Goal: Task Accomplishment & Management: Manage account settings

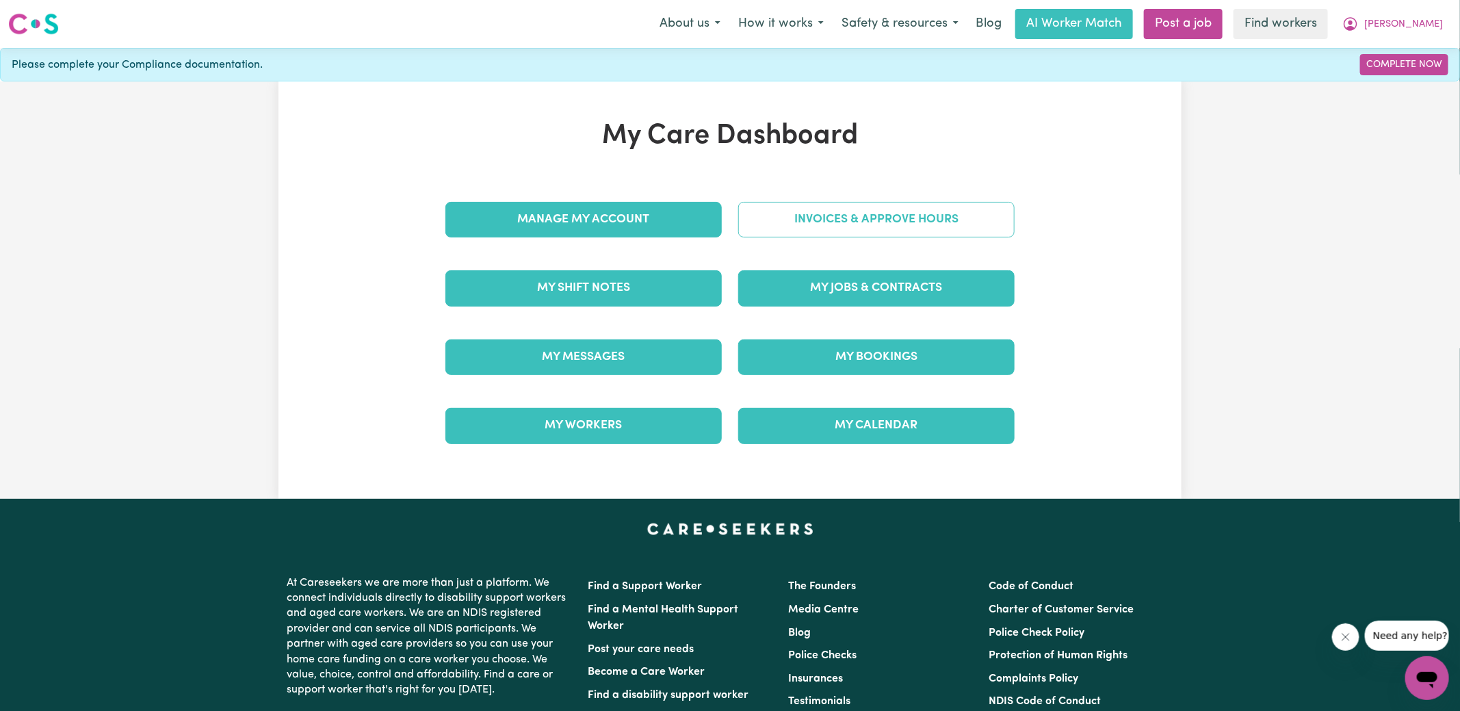
click at [793, 224] on link "Invoices & Approve Hours" at bounding box center [876, 220] width 276 height 36
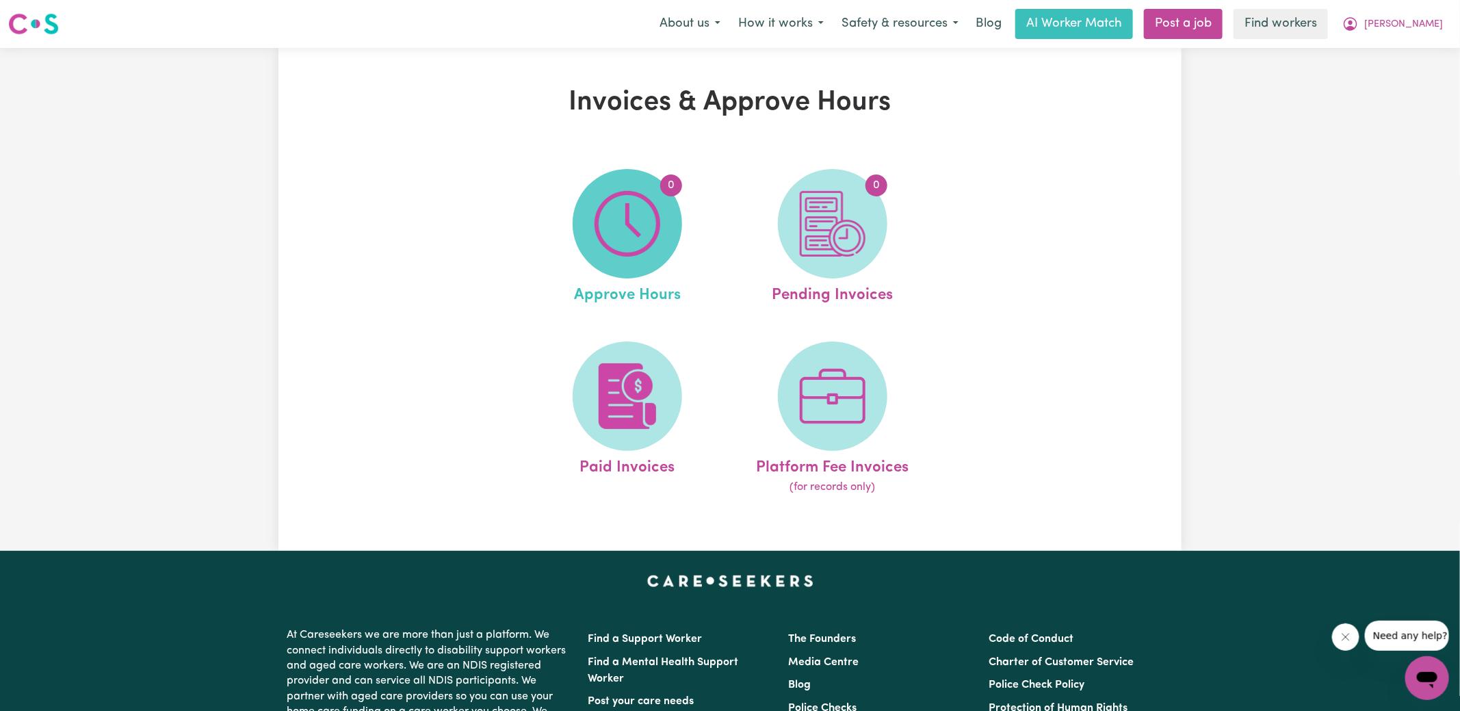
click at [677, 229] on span "0" at bounding box center [627, 223] width 109 height 109
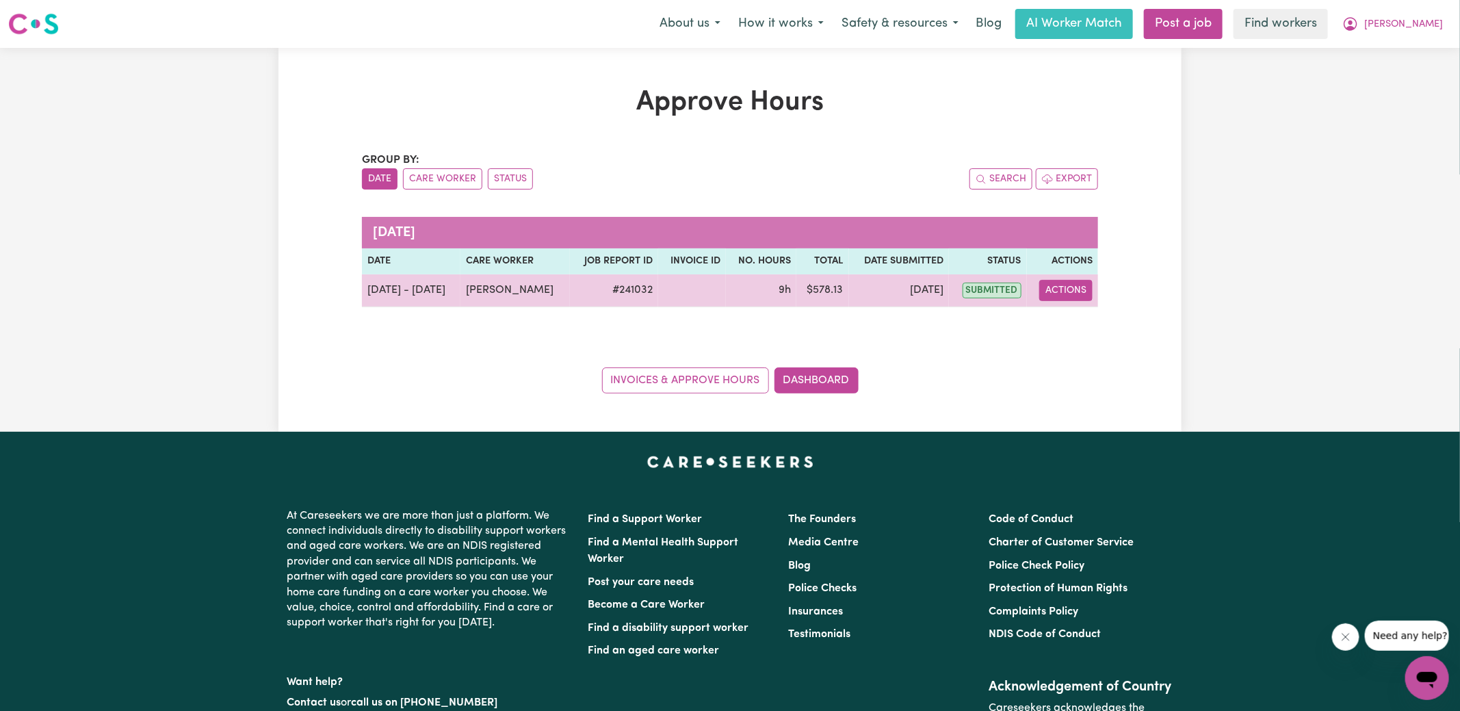
click at [1073, 298] on button "Actions" at bounding box center [1065, 290] width 53 height 21
click at [1089, 325] on link "View Job Report" at bounding box center [1100, 321] width 117 height 27
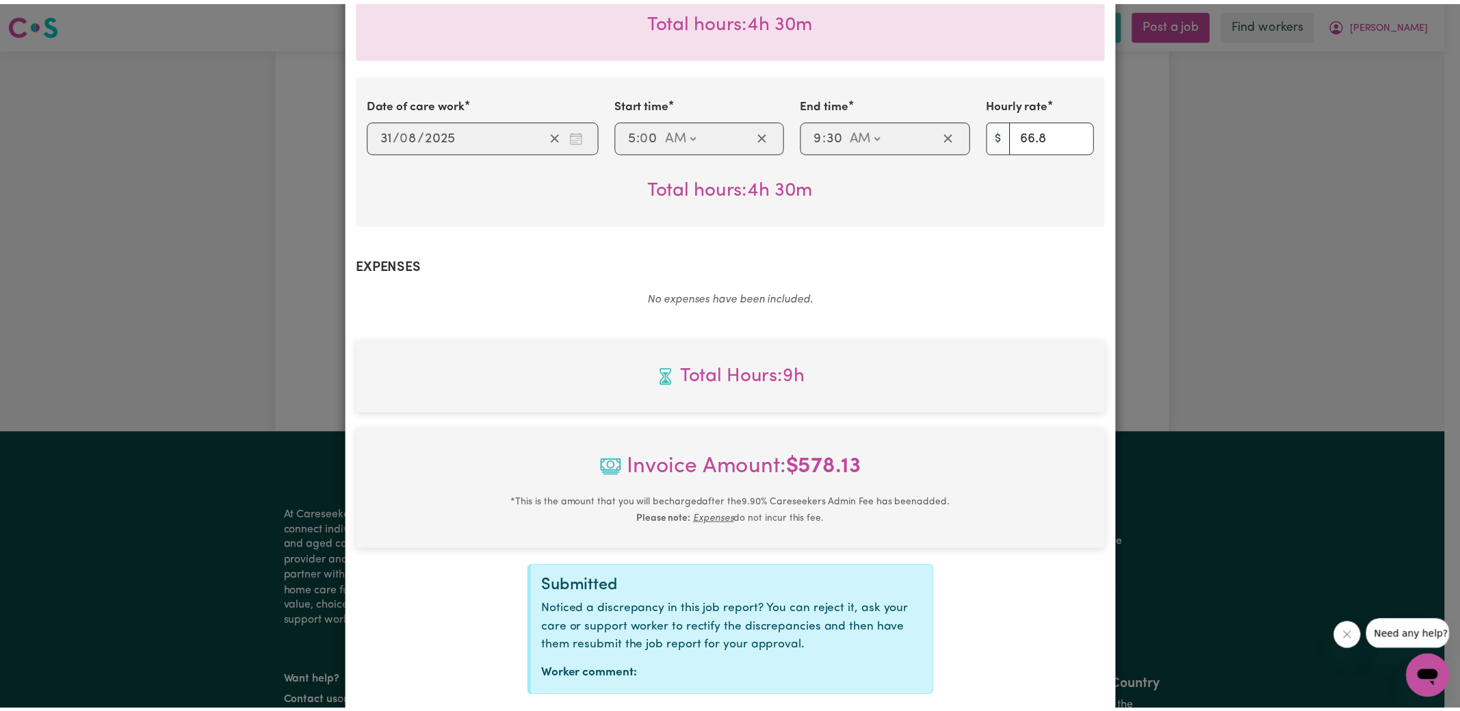
scroll to position [509, 0]
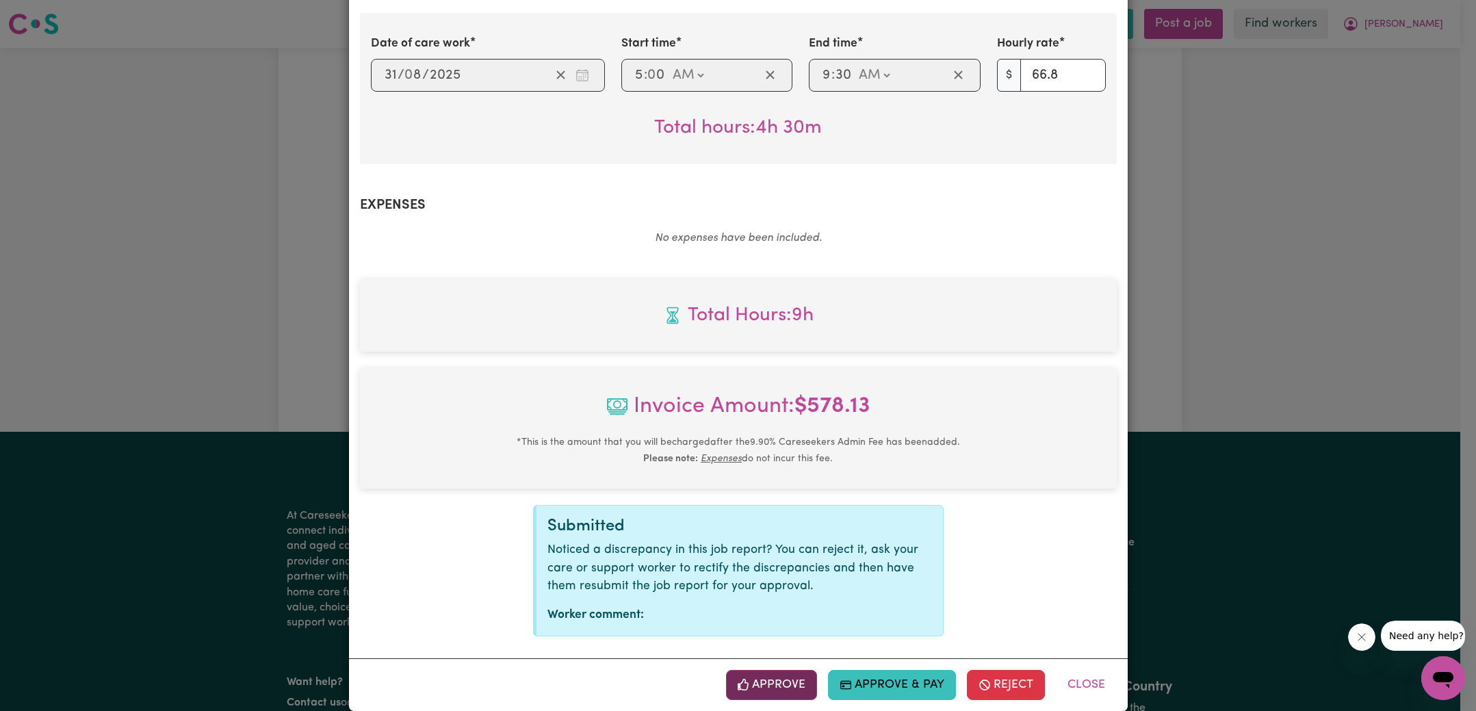
click at [793, 672] on button "Approve" at bounding box center [772, 685] width 92 height 30
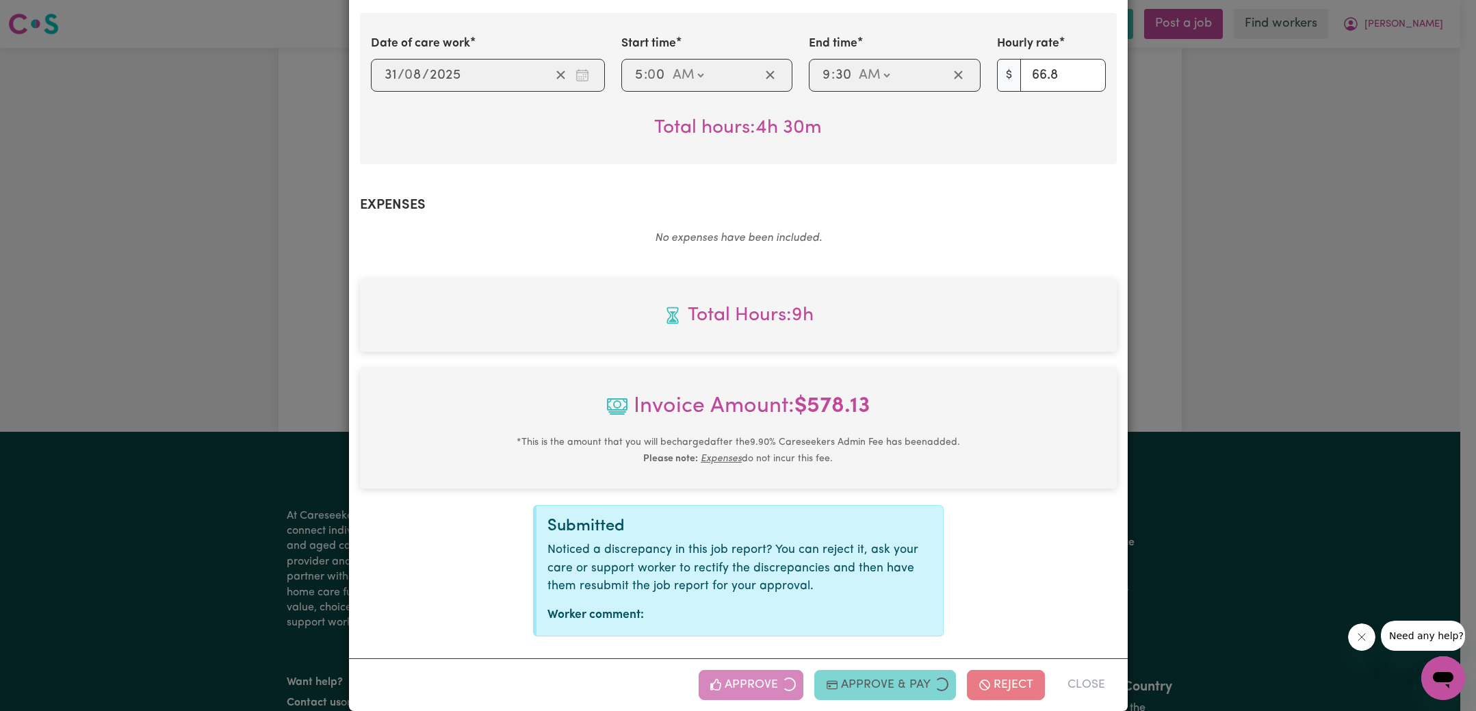
click at [1197, 360] on div "Job Report # 241032 - [PERSON_NAME] Summary Job report # 241032 Client name: [P…" at bounding box center [738, 355] width 1476 height 711
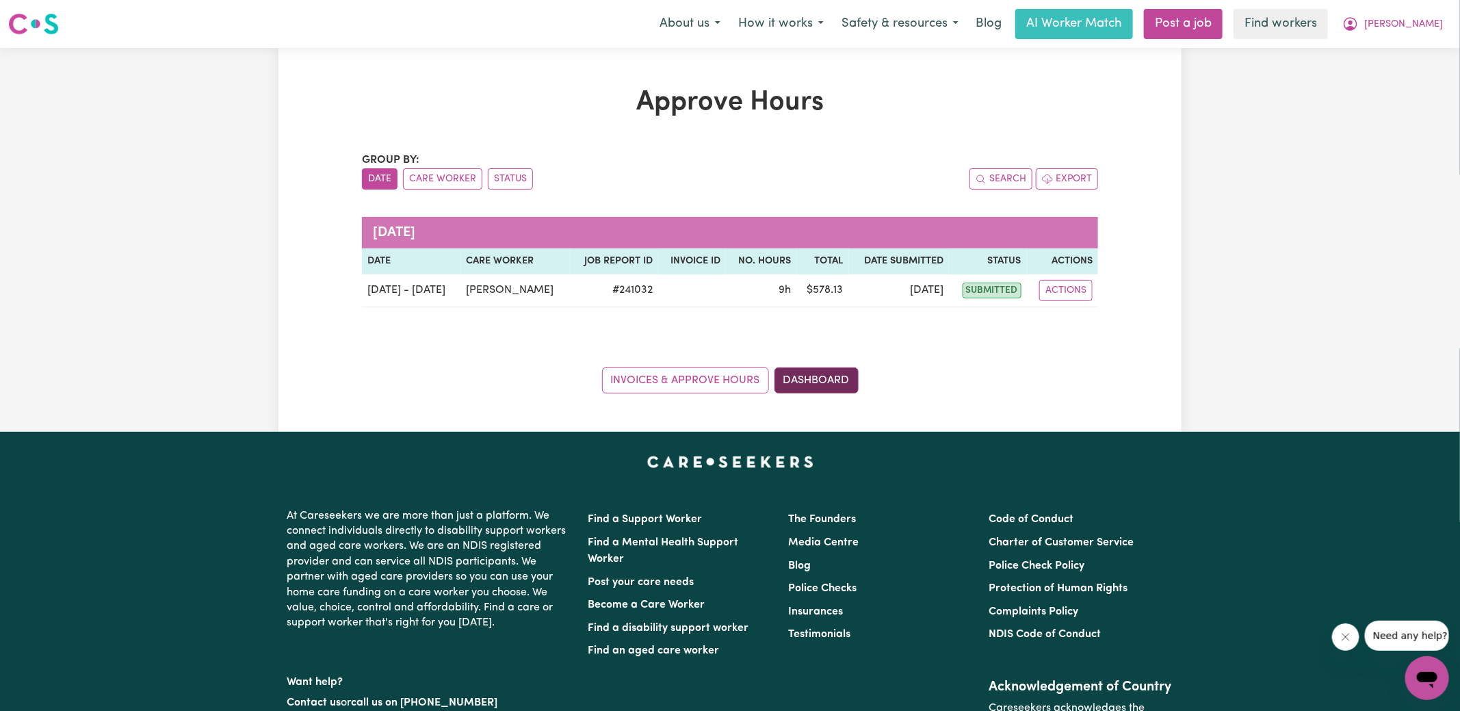
click at [820, 377] on link "Dashboard" at bounding box center [817, 380] width 84 height 26
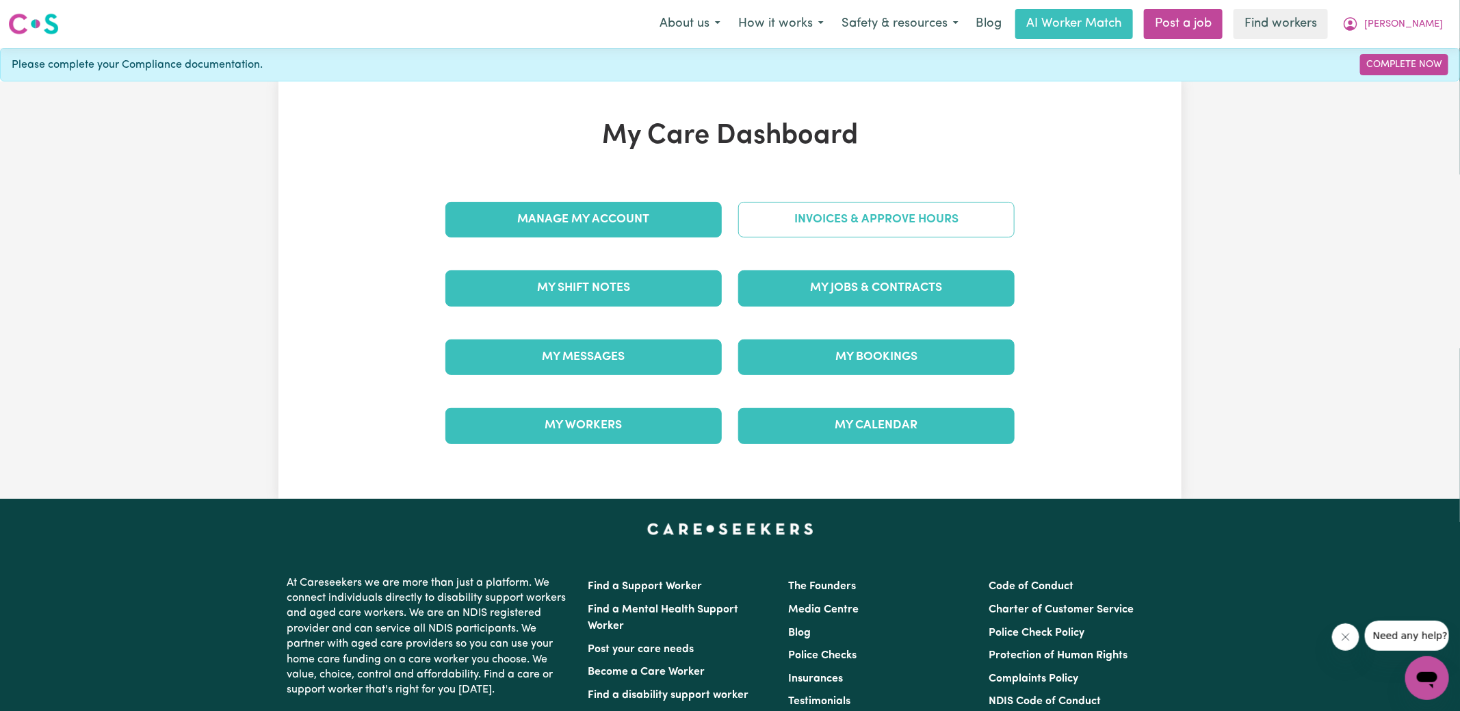
click at [822, 203] on link "Invoices & Approve Hours" at bounding box center [876, 220] width 276 height 36
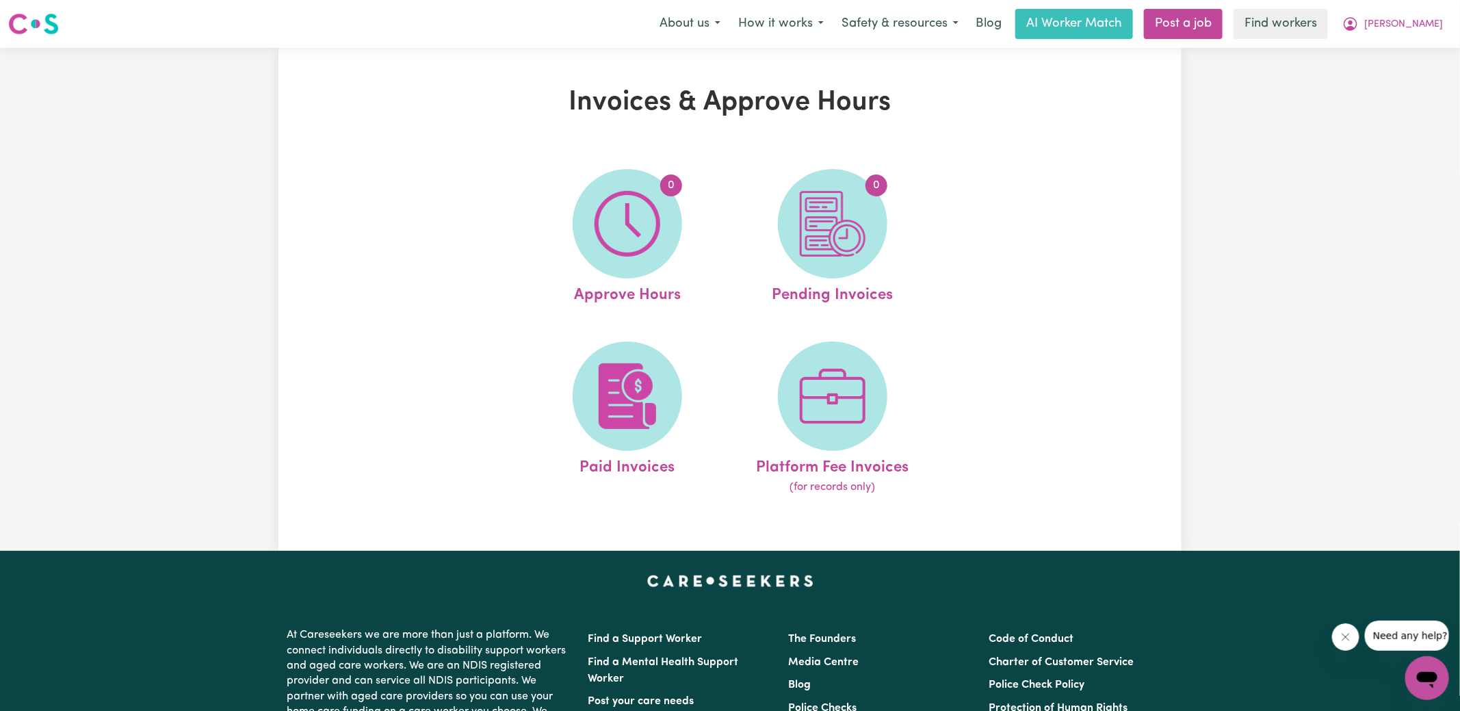
click at [821, 204] on img at bounding box center [833, 224] width 66 height 66
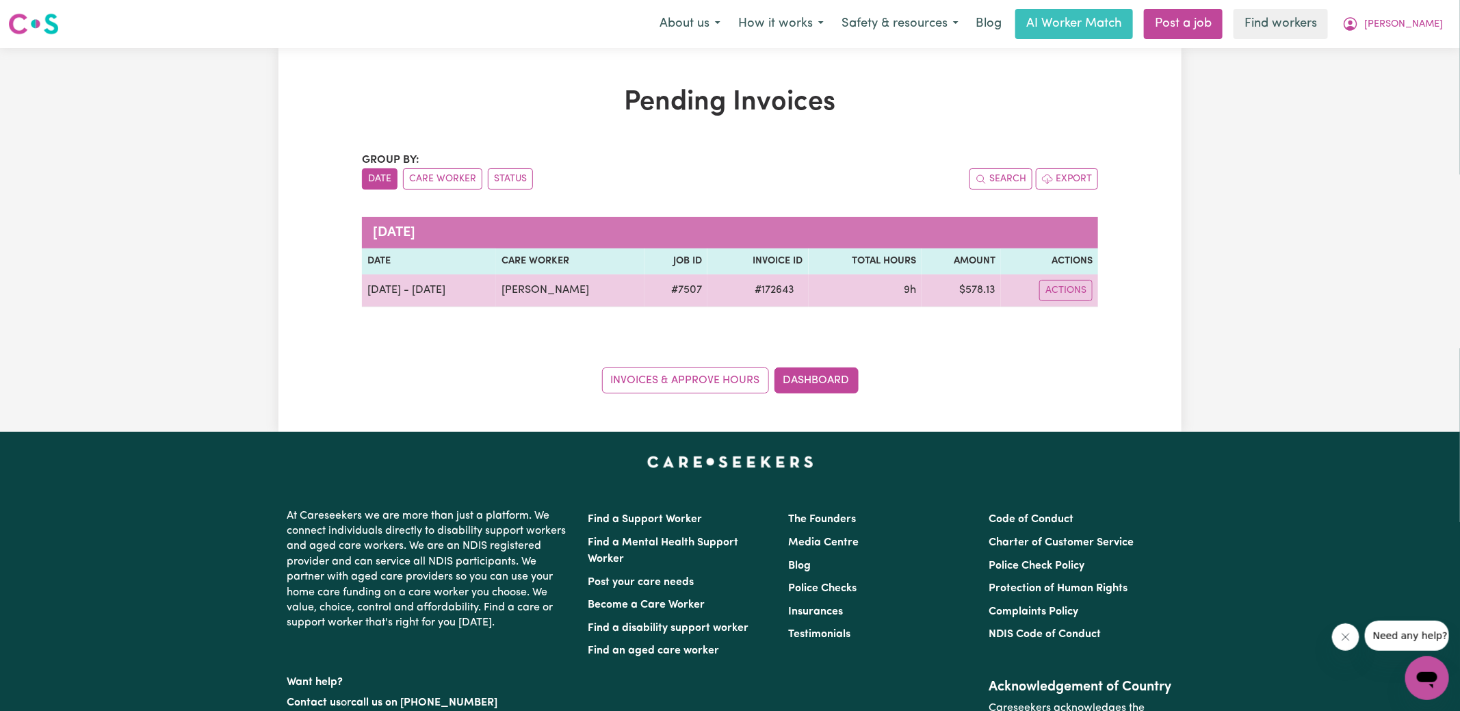
click at [768, 287] on span "# 172643" at bounding box center [775, 290] width 56 height 16
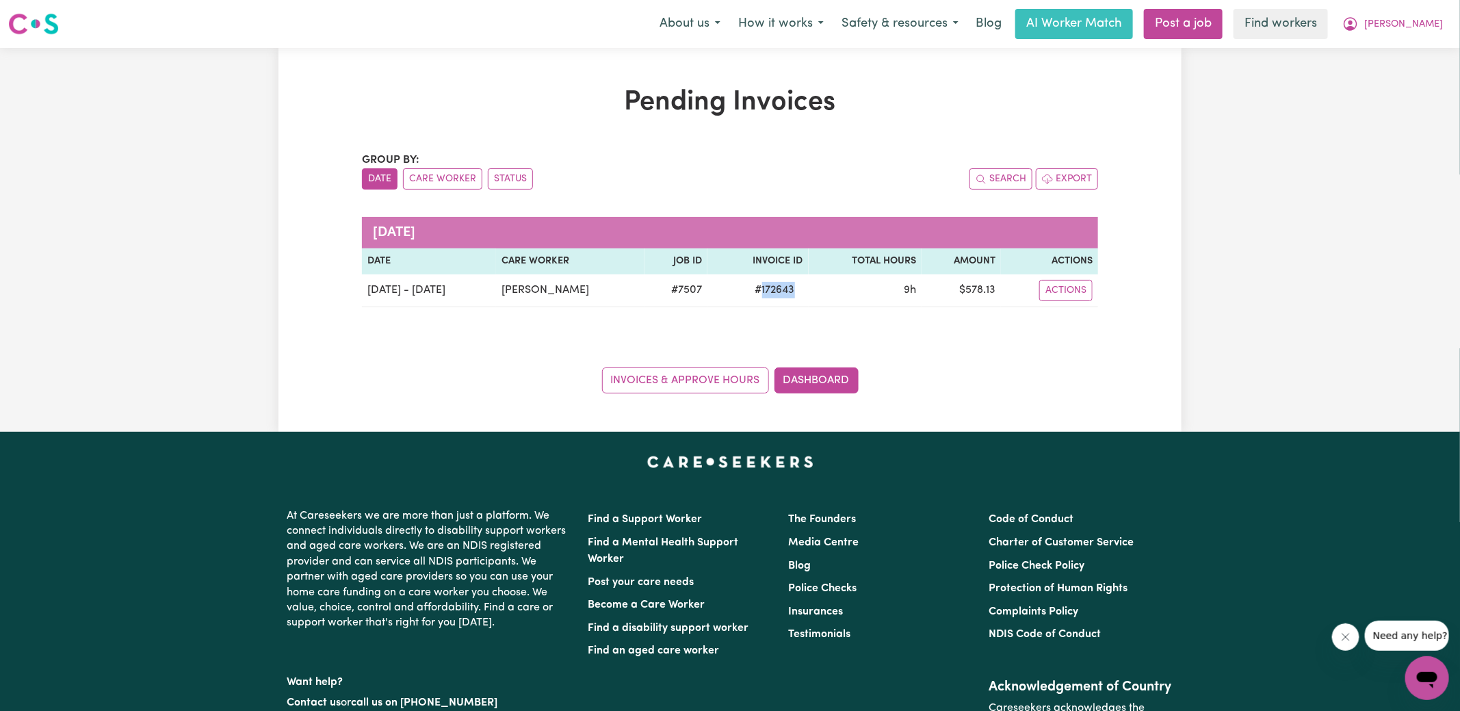
copy span "172643"
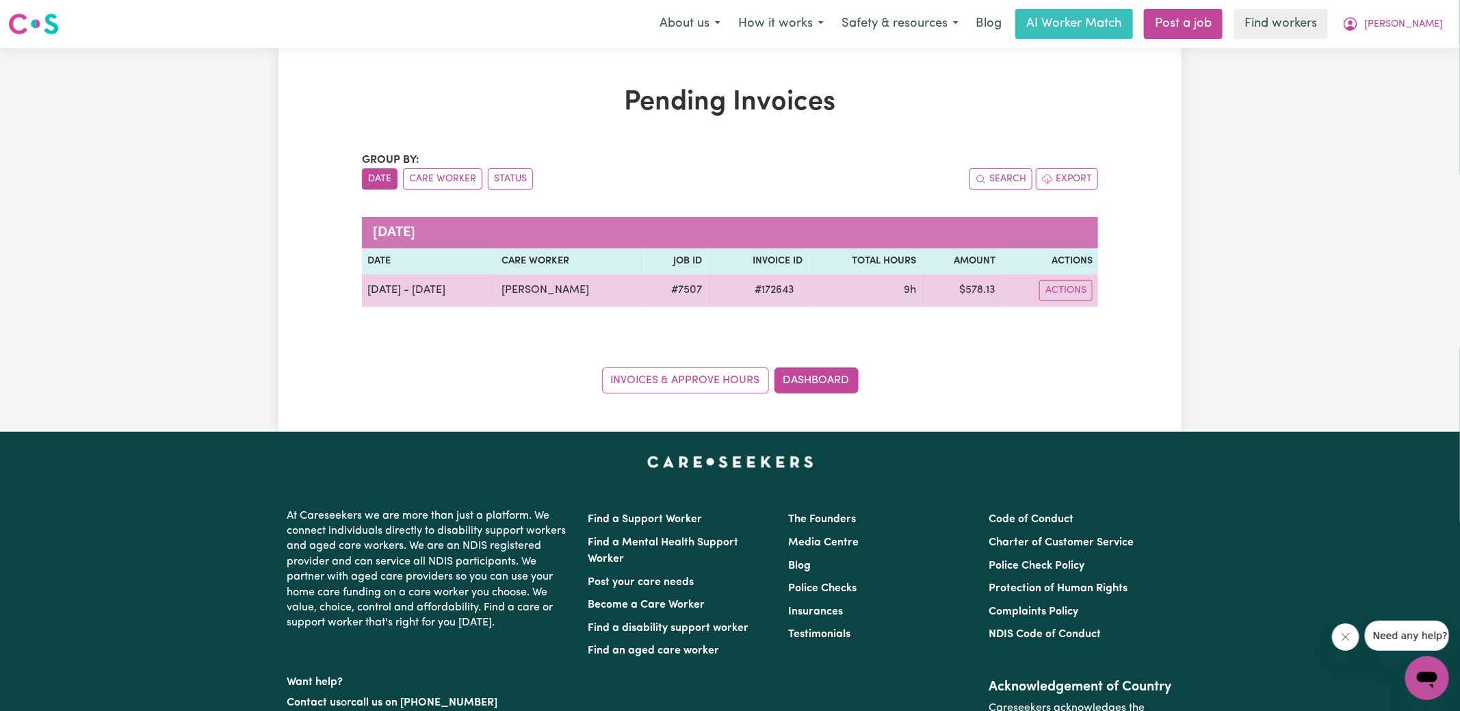
click at [979, 298] on td "$ 578.13" at bounding box center [961, 290] width 79 height 33
click at [953, 286] on td "$ 578.13" at bounding box center [961, 290] width 79 height 33
click at [967, 286] on td "$ 578.13" at bounding box center [961, 290] width 79 height 33
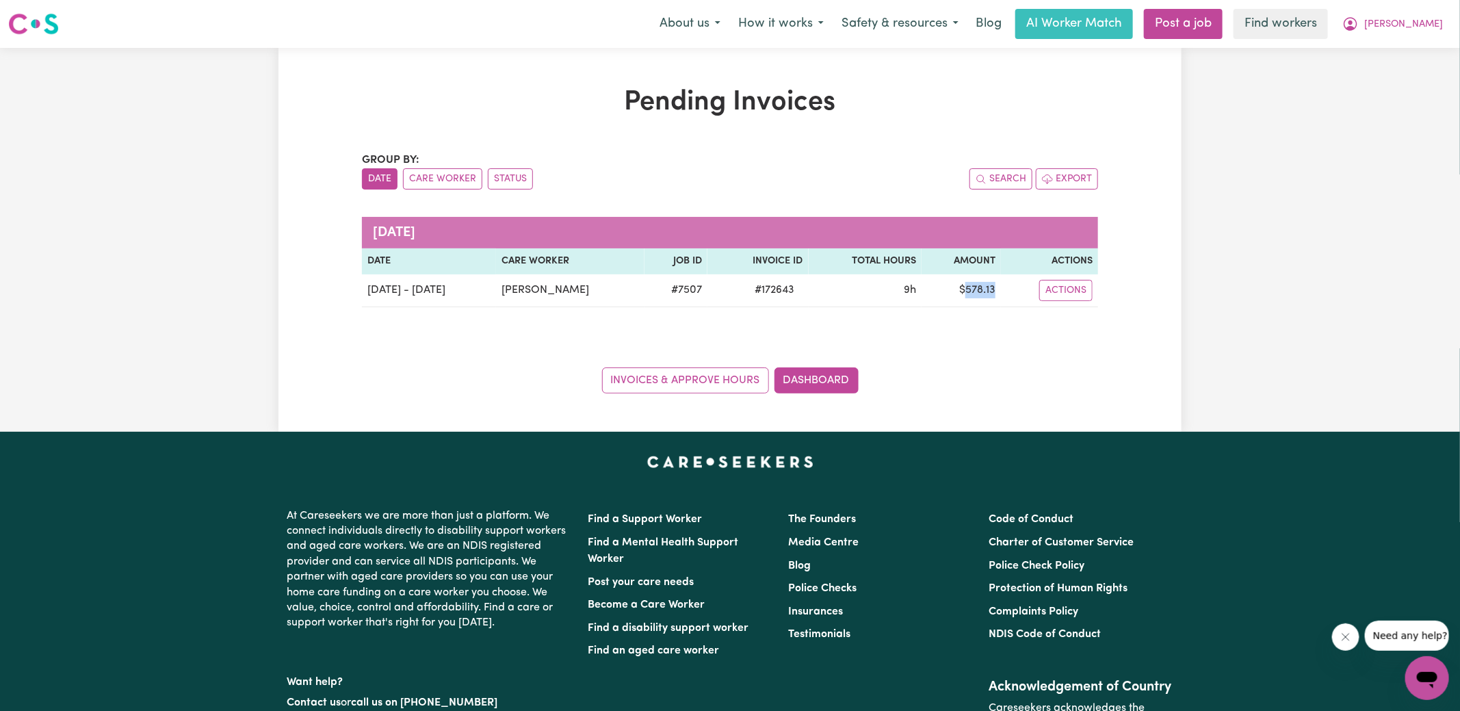
copy td "578.13"
click at [1359, 22] on icon "My Account" at bounding box center [1351, 24] width 16 height 16
click at [1384, 75] on link "Logout" at bounding box center [1397, 79] width 108 height 26
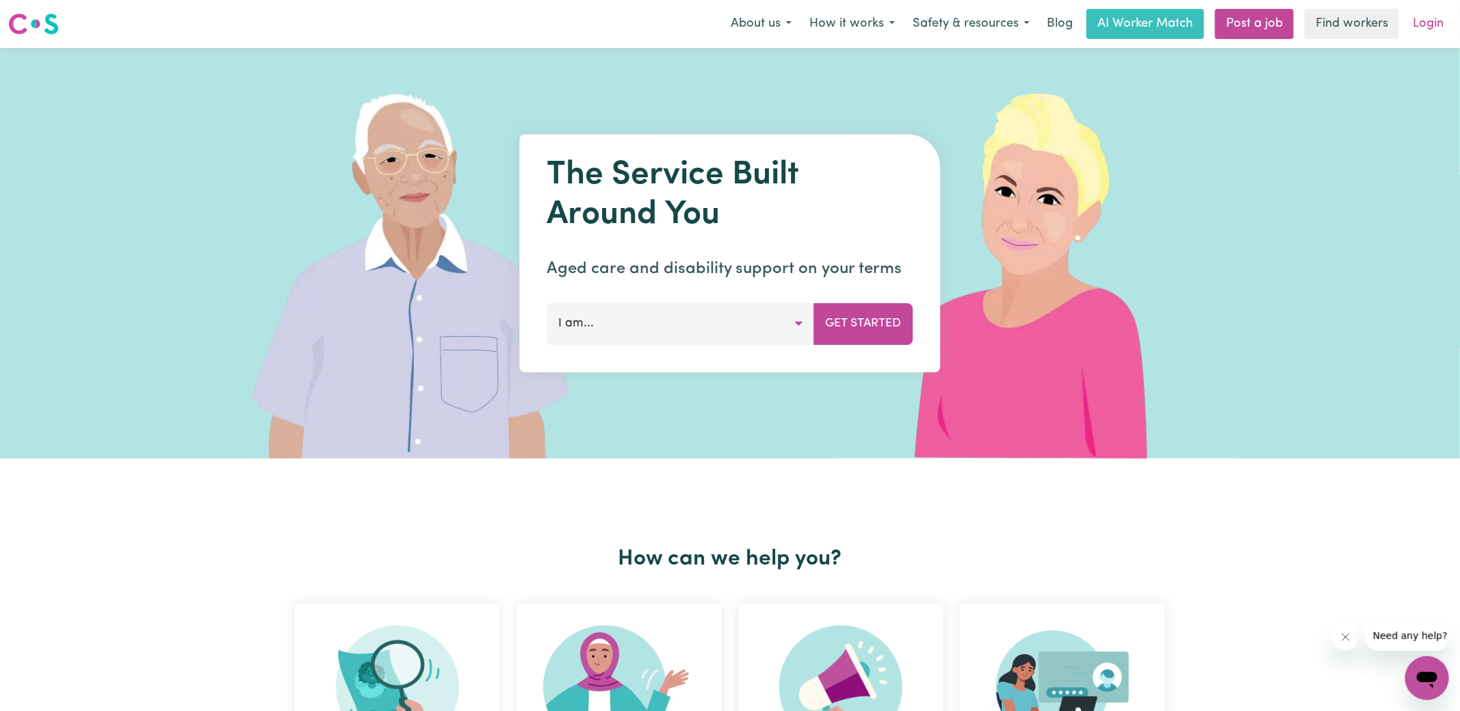
click at [1417, 30] on link "Login" at bounding box center [1428, 24] width 47 height 30
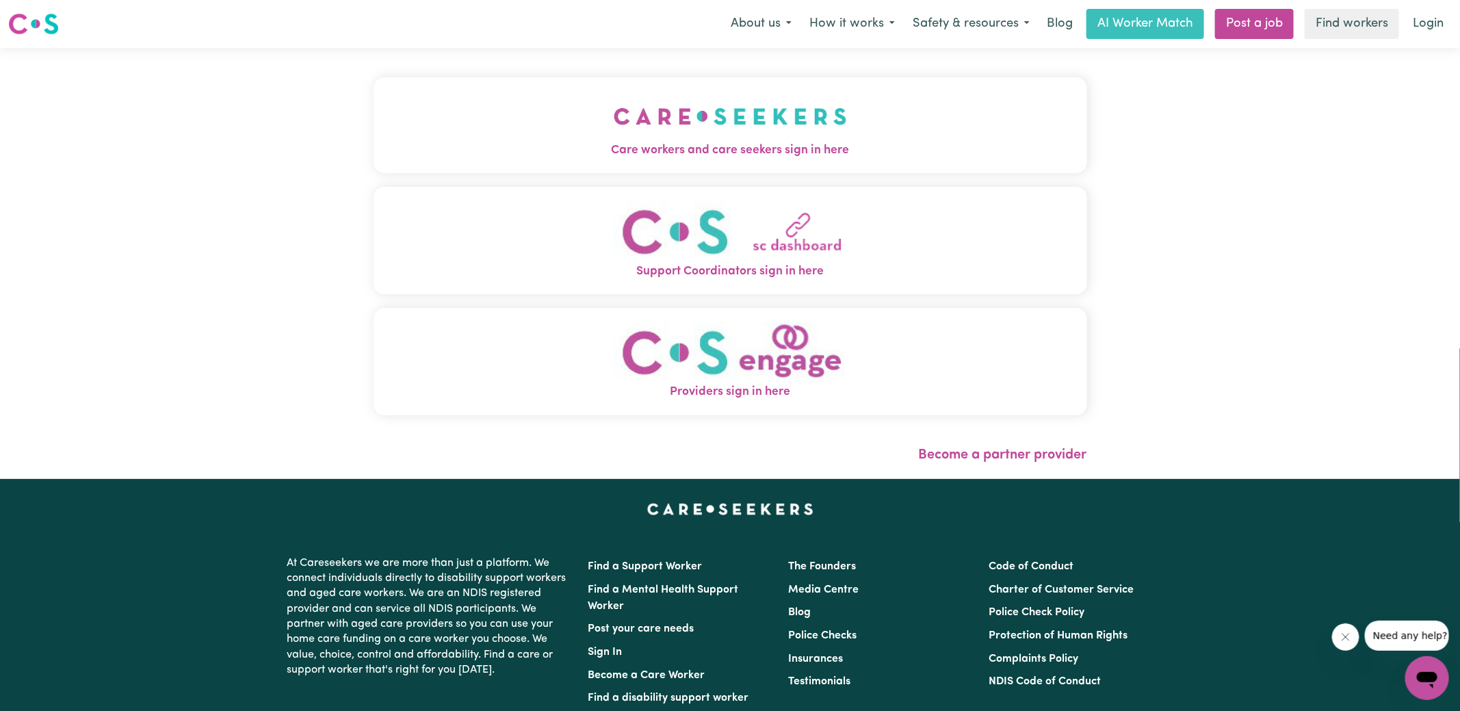
click at [617, 148] on span "Care workers and care seekers sign in here" at bounding box center [731, 151] width 714 height 18
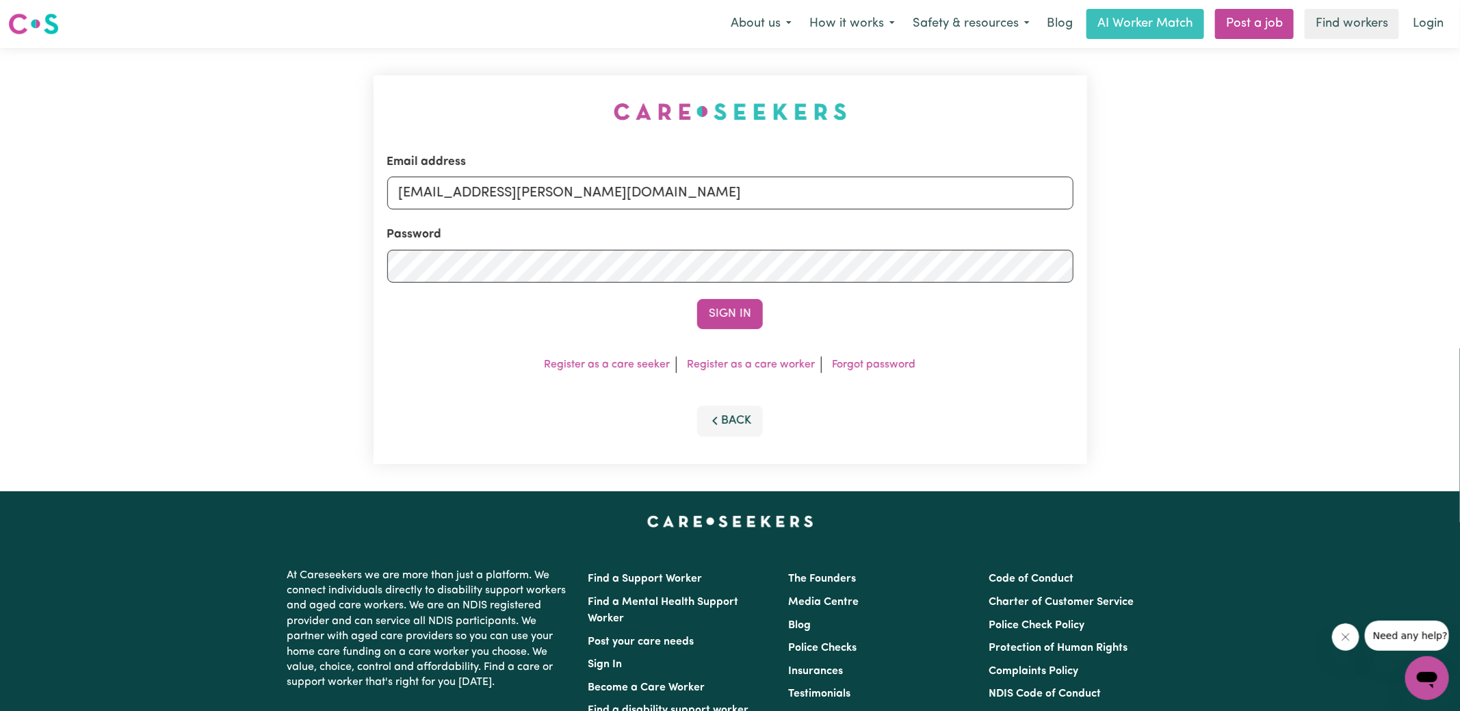
click at [439, 101] on div "Email address [EMAIL_ADDRESS][PERSON_NAME][DOMAIN_NAME] Password Sign In Regist…" at bounding box center [730, 269] width 730 height 443
drag, startPoint x: 468, startPoint y: 191, endPoint x: 1172, endPoint y: 217, distance: 704.0
click at [1172, 217] on div "Email address [EMAIL_ADDRESS][PERSON_NAME][DOMAIN_NAME] Password Sign In Regist…" at bounding box center [730, 269] width 1460 height 443
type input "[EMAIL_ADDRESS][DOMAIN_NAME]"
click at [697, 299] on button "Sign In" at bounding box center [730, 314] width 66 height 30
